Goal: Task Accomplishment & Management: Manage account settings

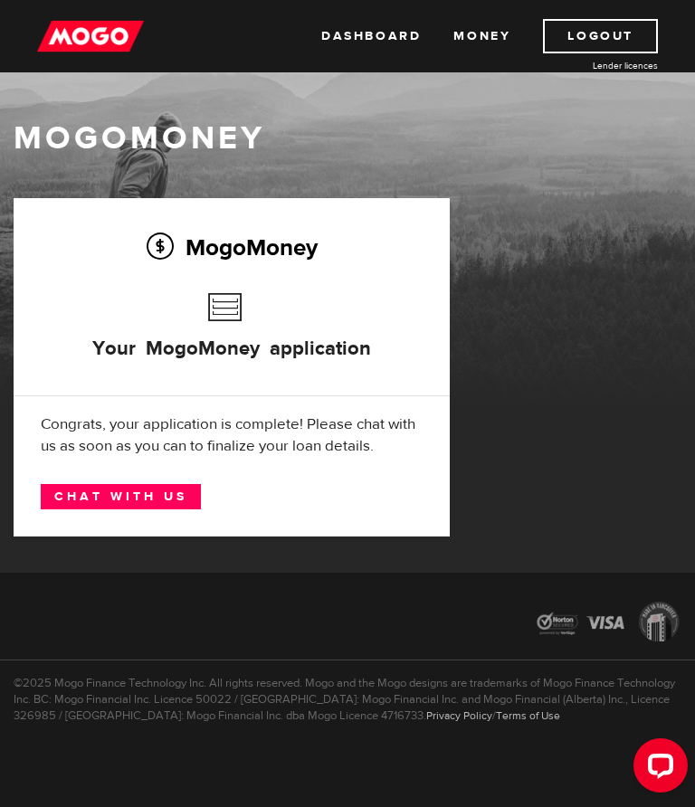
click at [120, 500] on link "Chat with us" at bounding box center [121, 496] width 160 height 25
click at [474, 33] on link "Money" at bounding box center [481, 36] width 57 height 34
click at [363, 34] on link "Dashboard" at bounding box center [370, 36] width 99 height 34
click at [365, 52] on link "Dashboard" at bounding box center [370, 36] width 99 height 34
click at [594, 46] on link "Logout" at bounding box center [600, 36] width 115 height 34
